Goal: Transaction & Acquisition: Purchase product/service

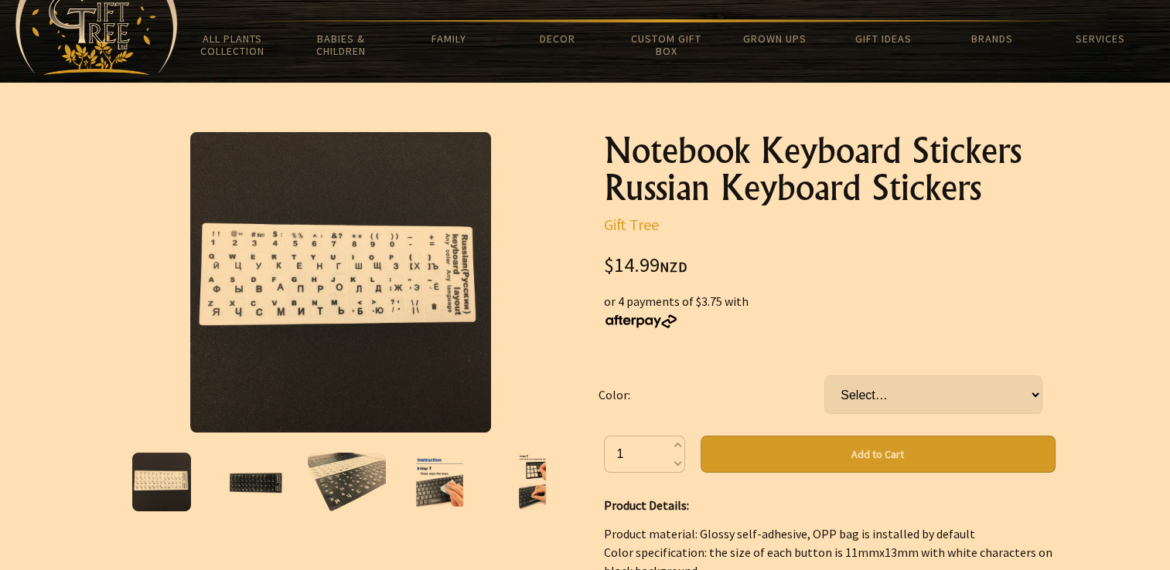
scroll to position [155, 0]
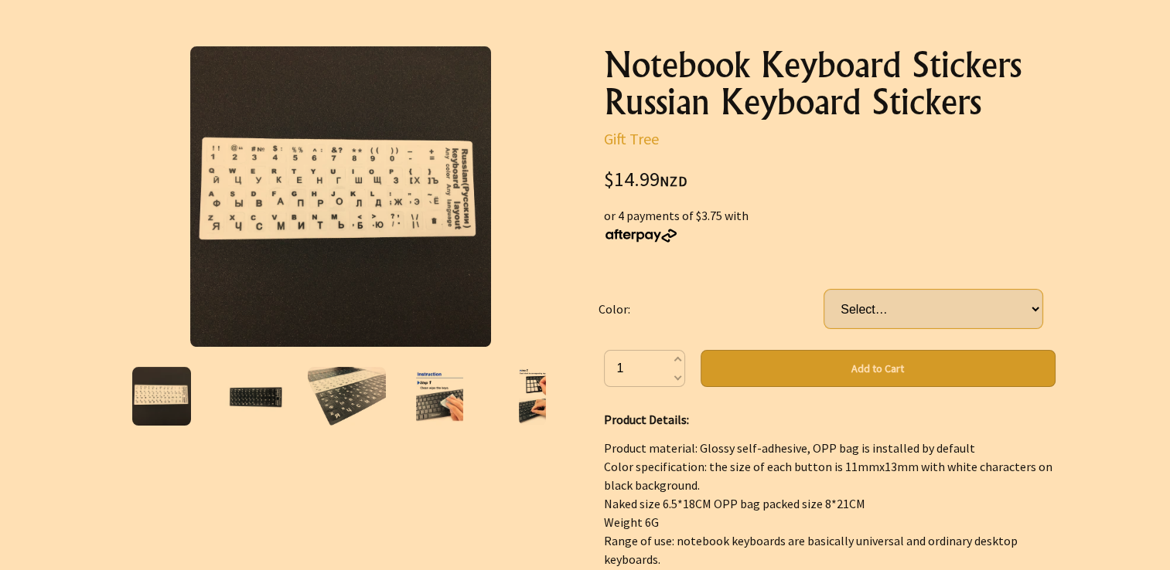
click at [965, 292] on select "Select… Black White" at bounding box center [933, 309] width 218 height 39
select select "Black"
click at [824, 290] on select "Select… Black White" at bounding box center [933, 309] width 218 height 39
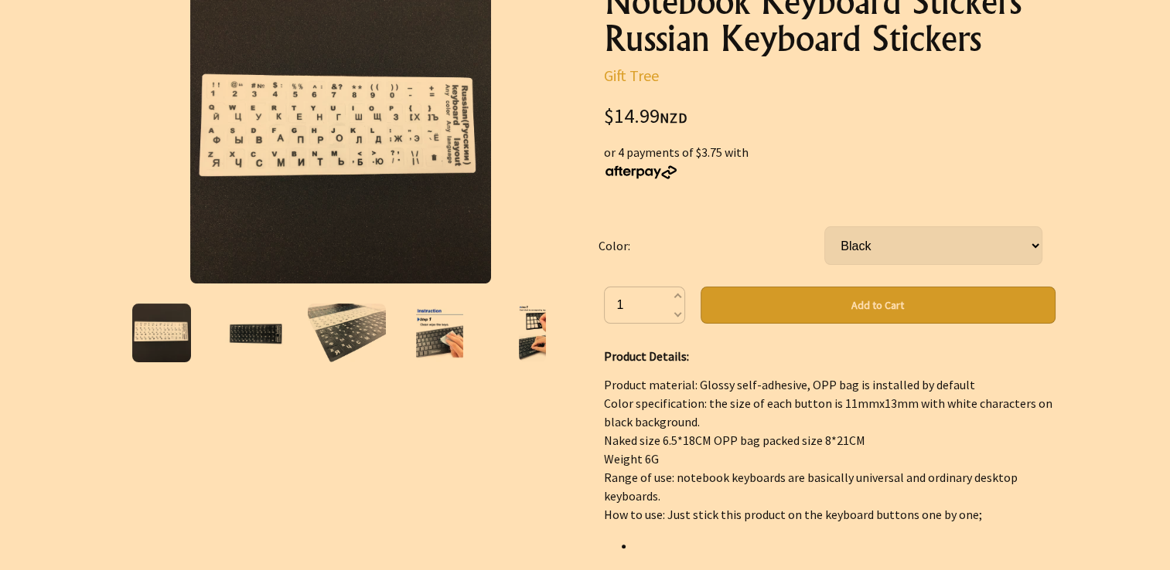
scroll to position [212, 0]
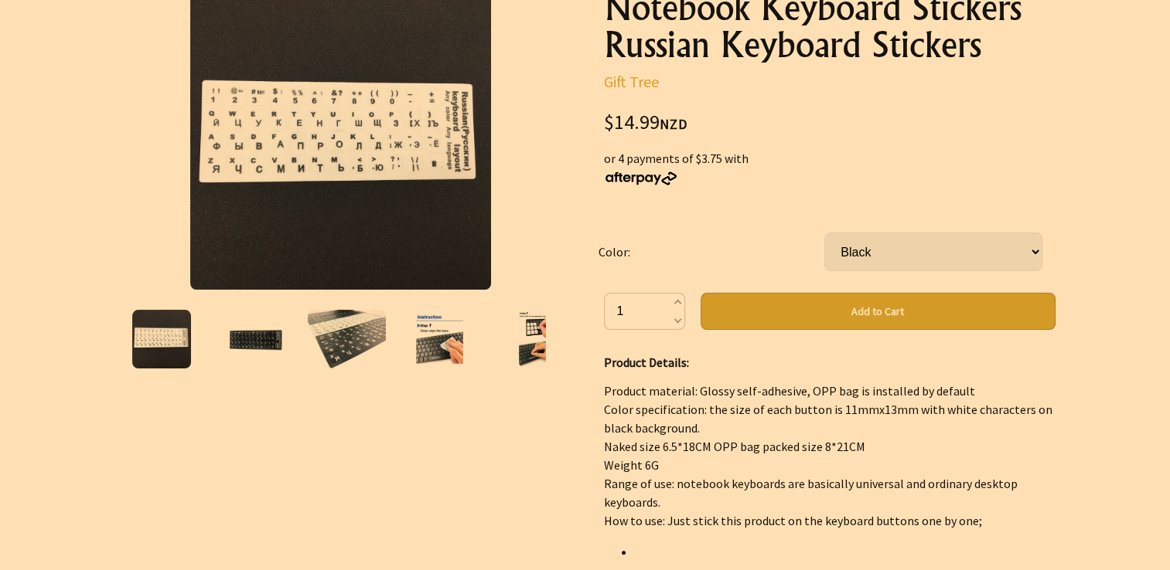
click at [945, 314] on button "Add to Cart" at bounding box center [877, 311] width 355 height 37
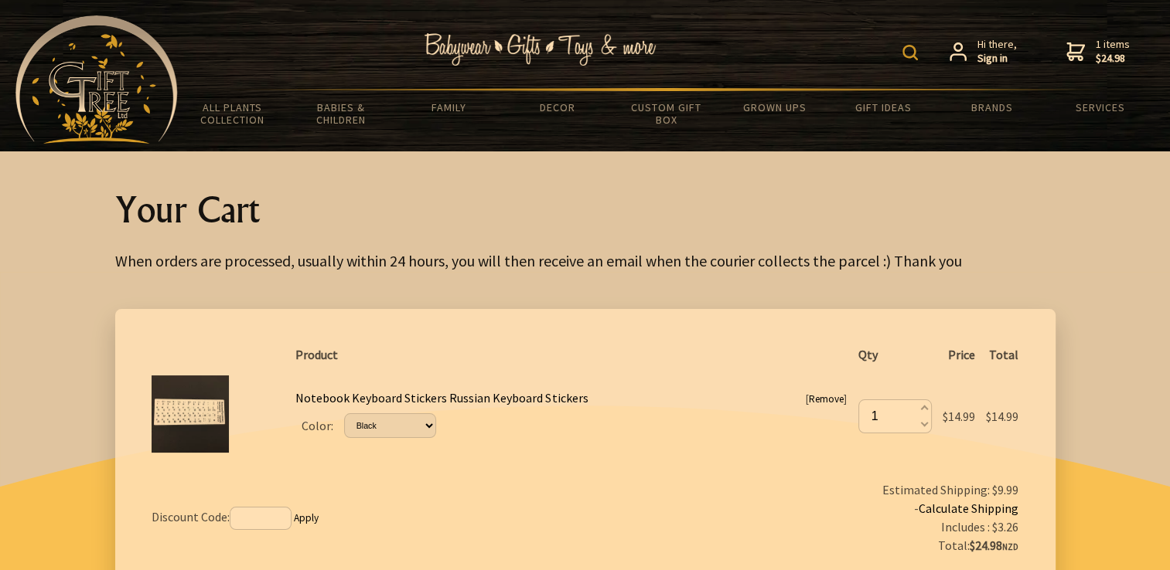
click at [909, 46] on img at bounding box center [909, 52] width 15 height 15
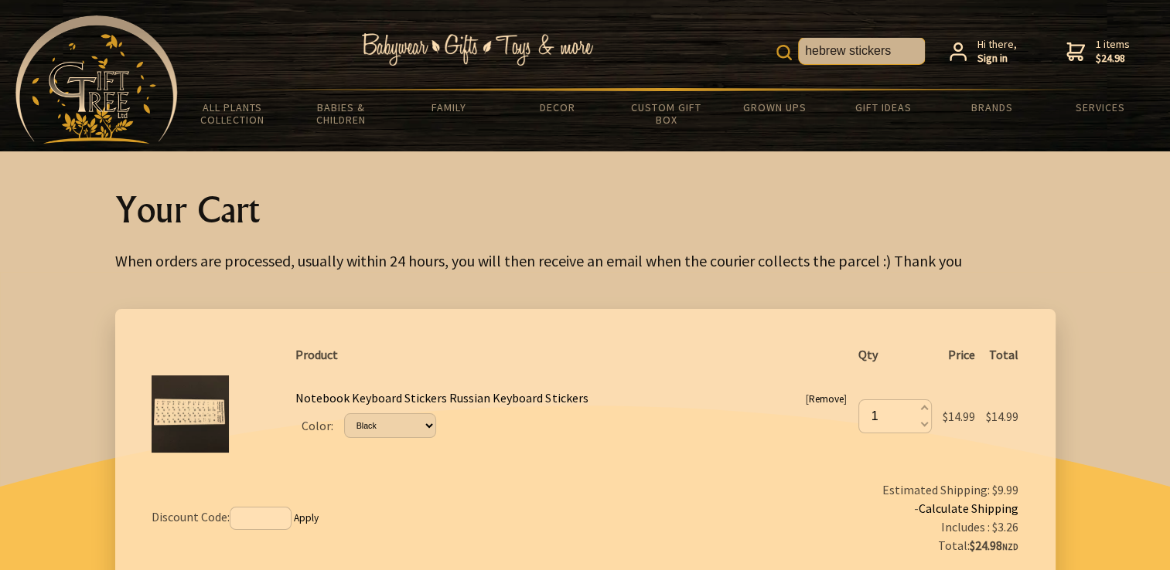
type input "hebrew stickers"
click at [898, 50] on input "hebrew stickers" at bounding box center [862, 51] width 126 height 26
click at [786, 52] on img at bounding box center [783, 52] width 15 height 15
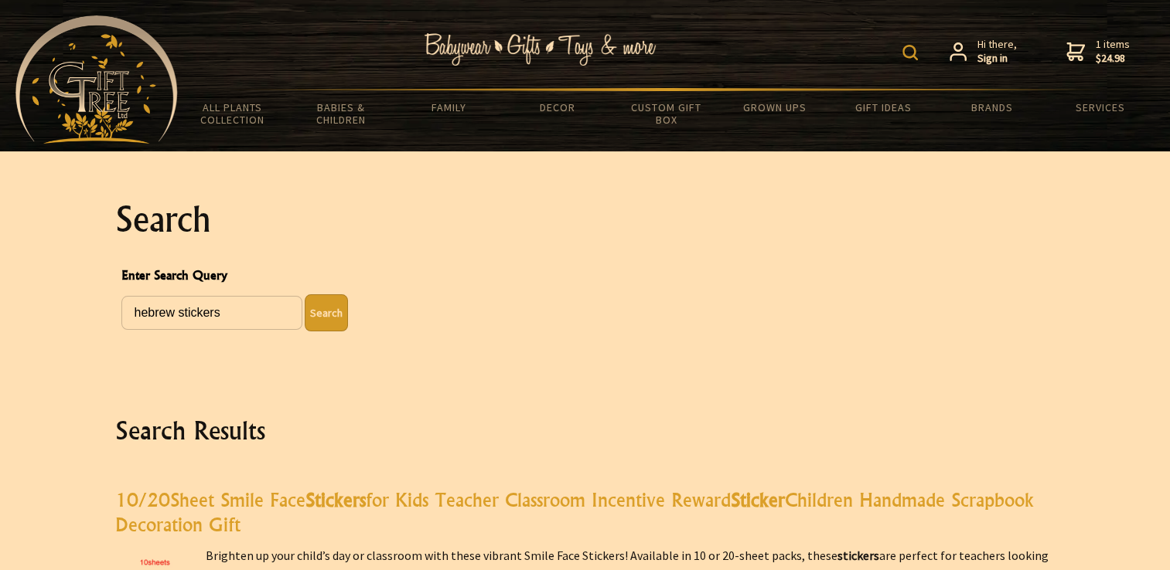
click at [912, 55] on img at bounding box center [909, 52] width 15 height 15
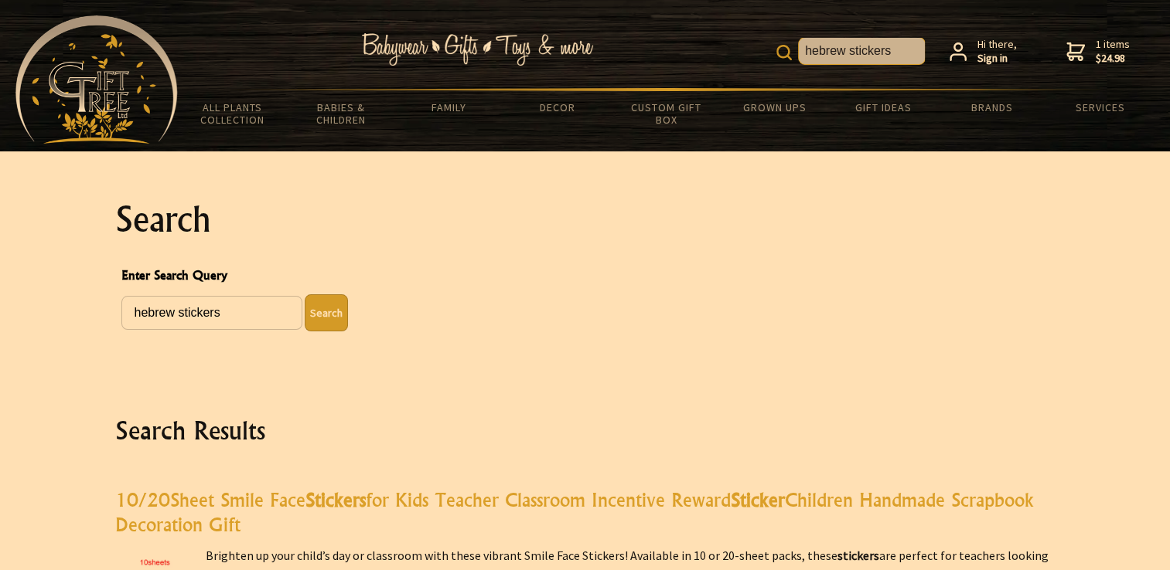
click at [904, 42] on input "hebrew stickers" at bounding box center [862, 51] width 126 height 26
type input "hebrew stick"
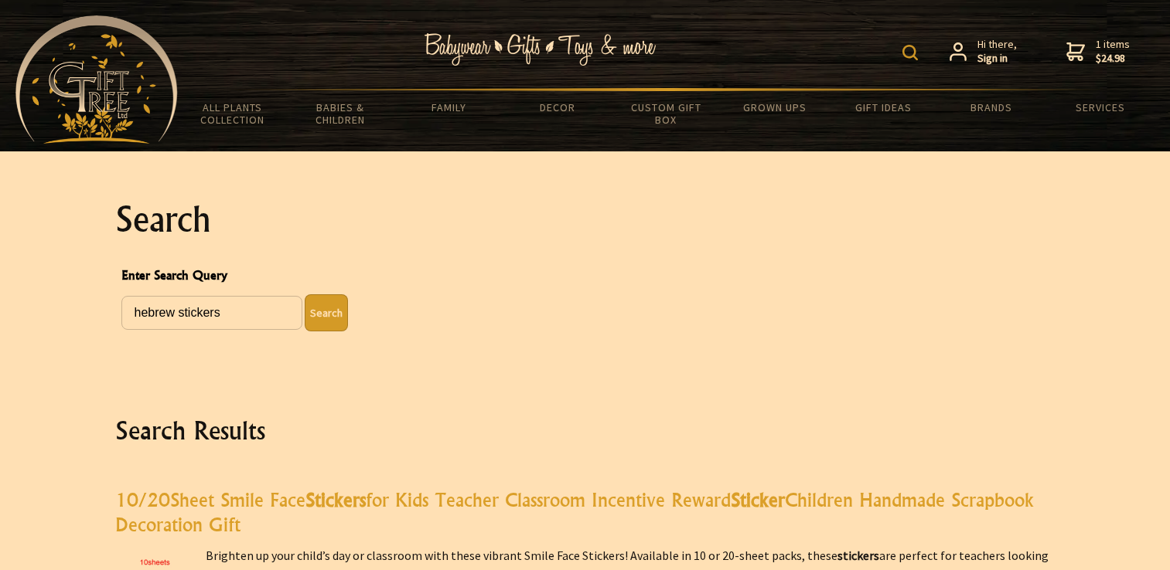
click at [890, 56] on div "hebrew stickers Hi there, Sign in 1 items $24.98" at bounding box center [666, 51] width 976 height 73
click at [908, 49] on img at bounding box center [909, 52] width 15 height 15
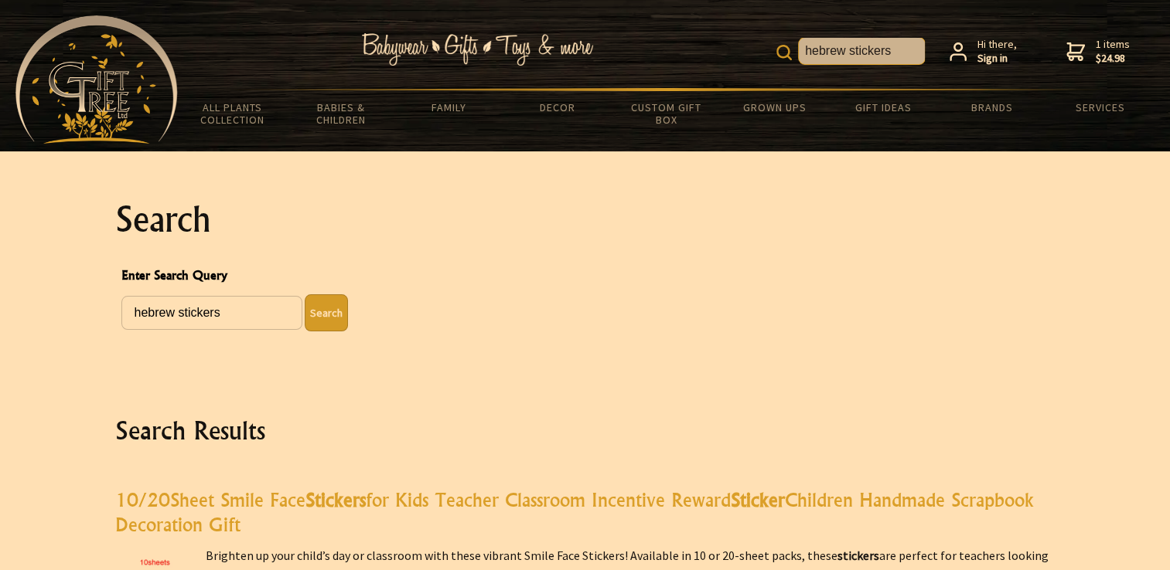
drag, startPoint x: 894, startPoint y: 49, endPoint x: 851, endPoint y: 57, distance: 44.0
click at [851, 57] on input "hebrew stickers" at bounding box center [862, 51] width 126 height 26
type input "hebrew keyboard"
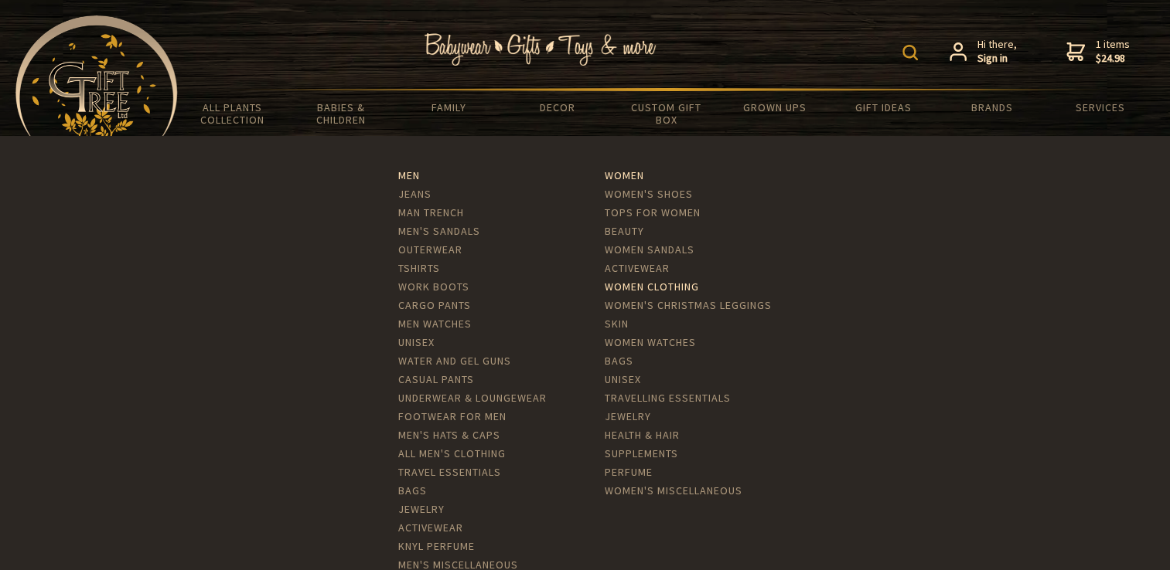
click at [685, 284] on link "Women Clothing" at bounding box center [652, 287] width 94 height 14
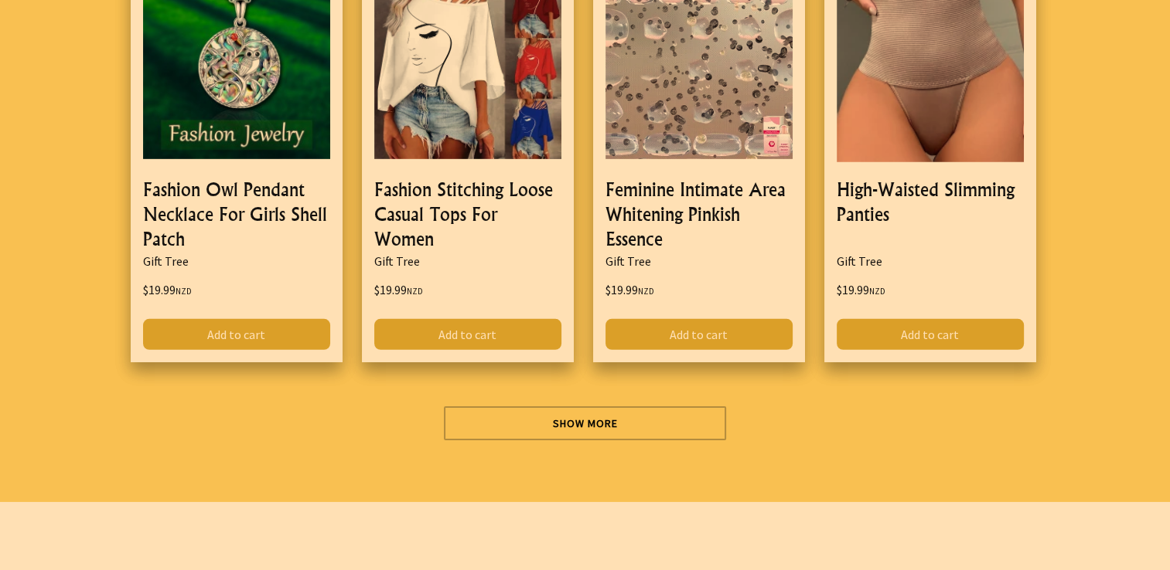
scroll to position [5081, 0]
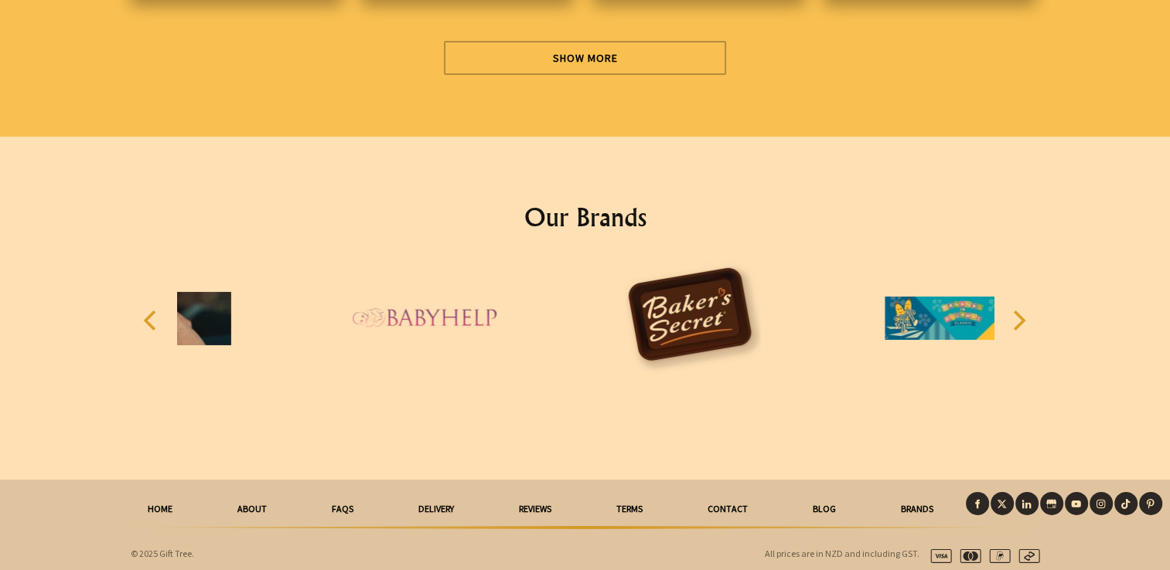
click at [250, 496] on link "About" at bounding box center [252, 509] width 94 height 34
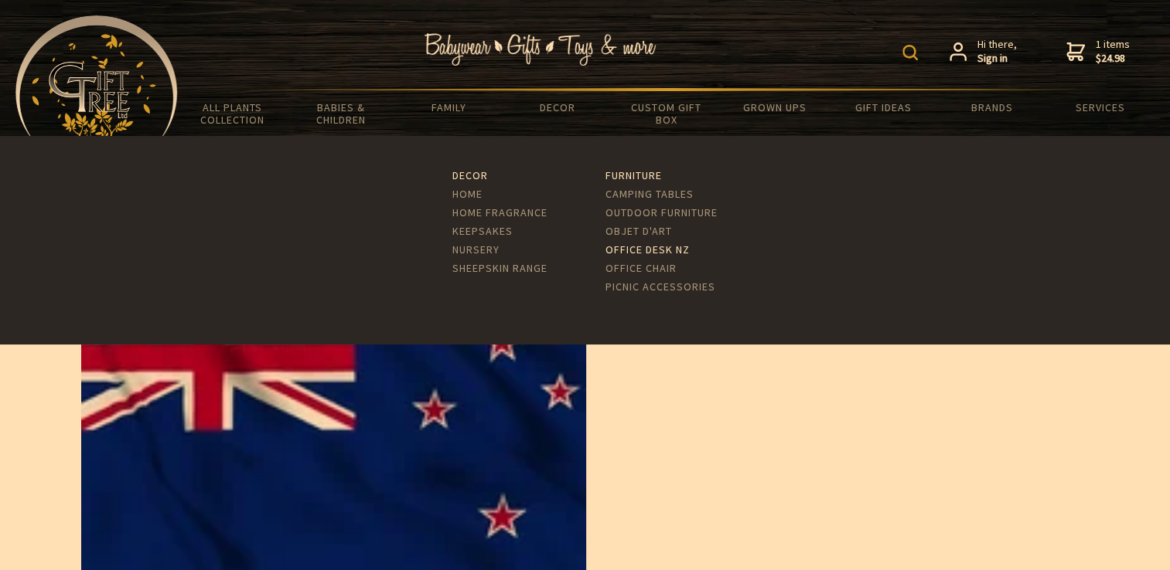
click at [658, 249] on link "Office Desk NZ" at bounding box center [647, 250] width 84 height 14
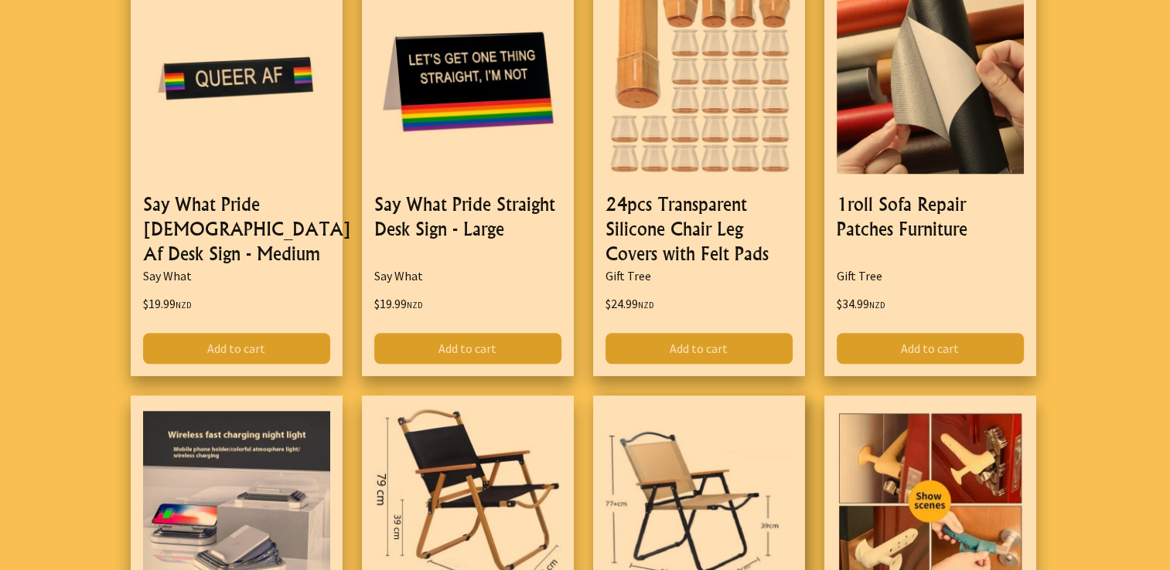
scroll to position [1082, 0]
